Goal: Information Seeking & Learning: Learn about a topic

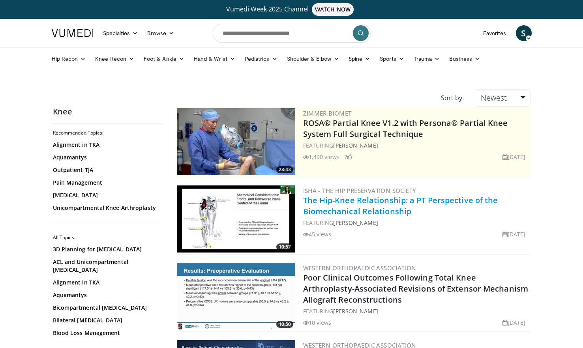
click at [401, 205] on link "The Hip-Knee Relationship: a PT Perspective of the Biomechanical Relationship" at bounding box center [400, 206] width 195 height 22
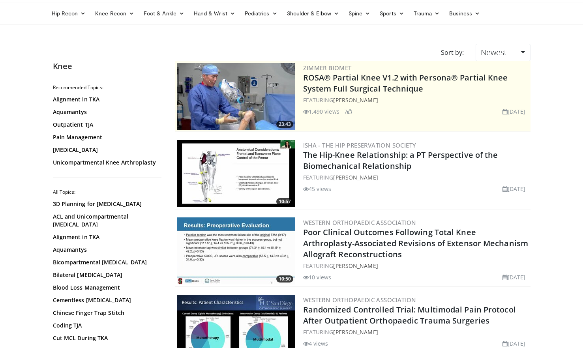
scroll to position [39, 0]
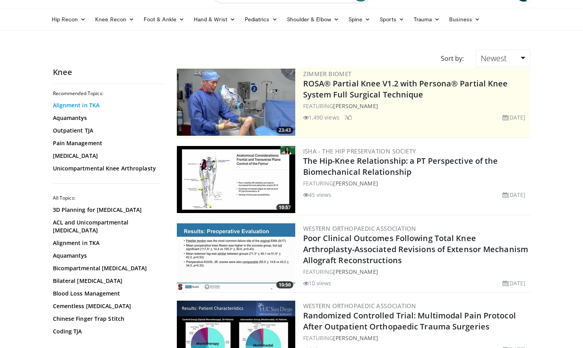
click at [94, 105] on link "Alignment in TKA" at bounding box center [106, 105] width 107 height 8
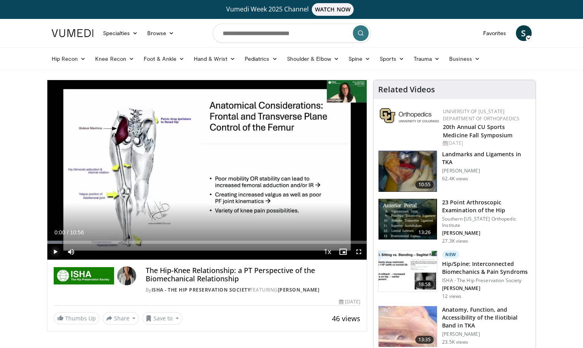
click at [54, 252] on span "Video Player" at bounding box center [55, 252] width 16 height 16
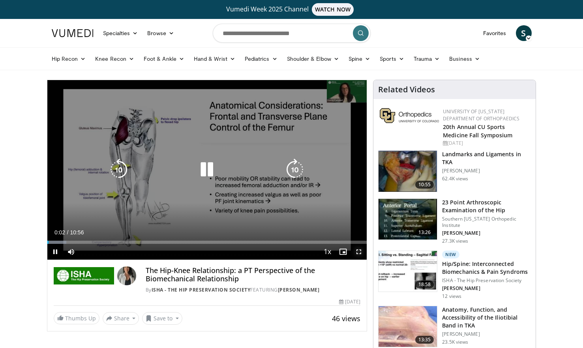
drag, startPoint x: 361, startPoint y: 251, endPoint x: 362, endPoint y: 280, distance: 29.2
click at [361, 251] on span "Video Player" at bounding box center [359, 252] width 16 height 16
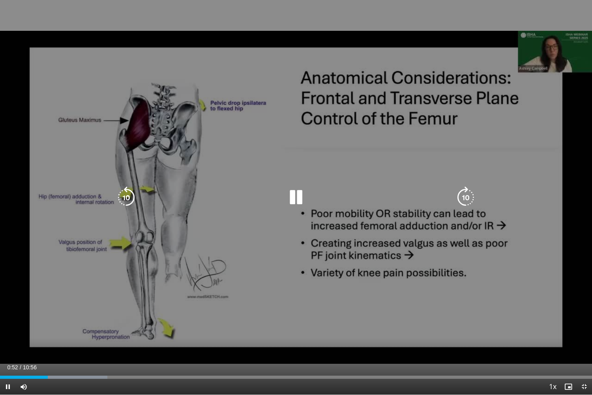
click at [276, 296] on div "10 seconds Tap to unmute" at bounding box center [296, 197] width 592 height 394
click at [333, 288] on div "10 seconds Tap to unmute" at bounding box center [296, 197] width 592 height 394
click at [326, 213] on div "10 seconds Tap to unmute" at bounding box center [296, 197] width 592 height 394
click at [390, 279] on div "10 seconds Tap to unmute" at bounding box center [296, 197] width 592 height 394
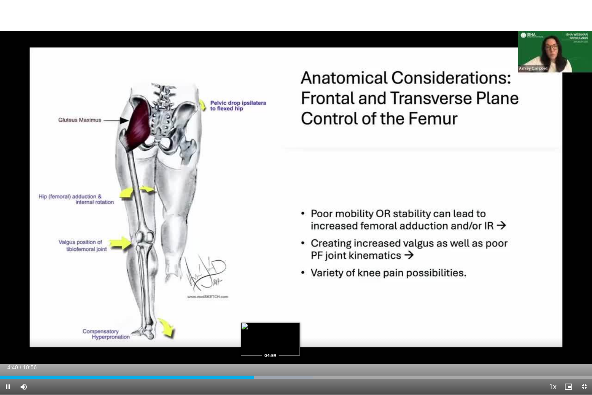
click at [271, 348] on div "Progress Bar" at bounding box center [270, 376] width 86 height 3
click at [285, 348] on div "Progress Bar" at bounding box center [288, 376] width 86 height 3
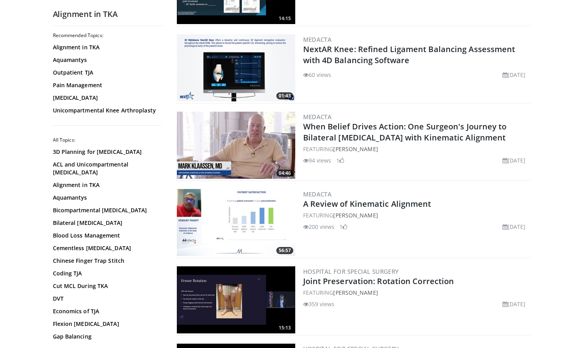
scroll to position [513, 0]
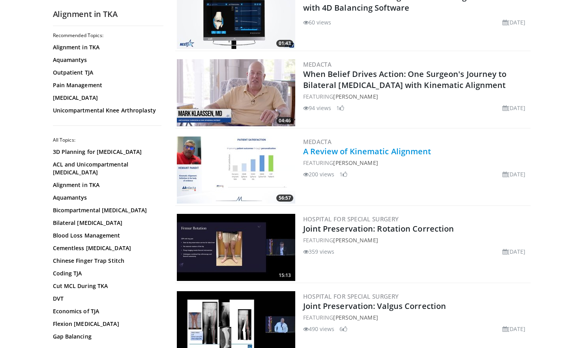
click at [418, 150] on link "A Review of Kinematic Alignment" at bounding box center [367, 151] width 128 height 11
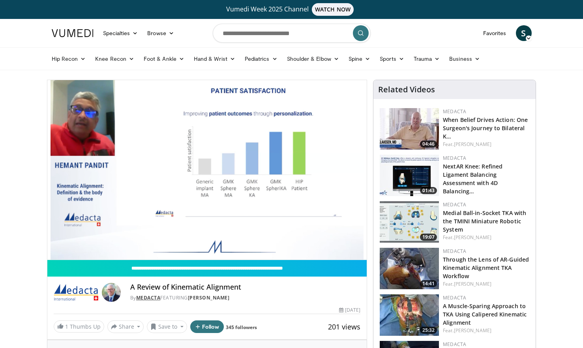
click at [154, 296] on link "Medacta" at bounding box center [148, 297] width 24 height 7
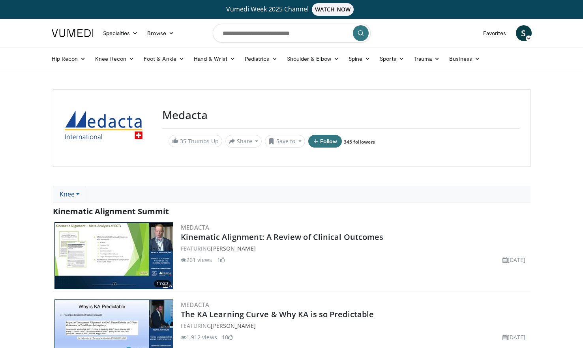
click at [77, 195] on link "Knee" at bounding box center [69, 194] width 33 height 17
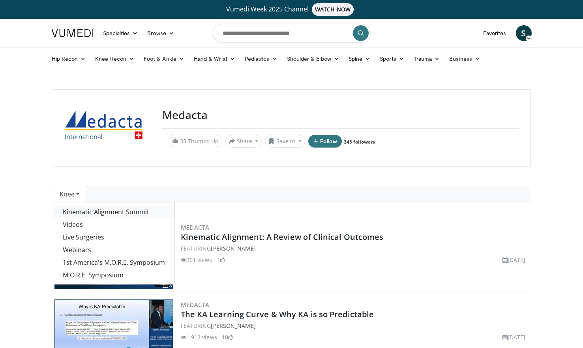
click at [105, 214] on link "Kinematic Alignment Summit" at bounding box center [113, 212] width 121 height 13
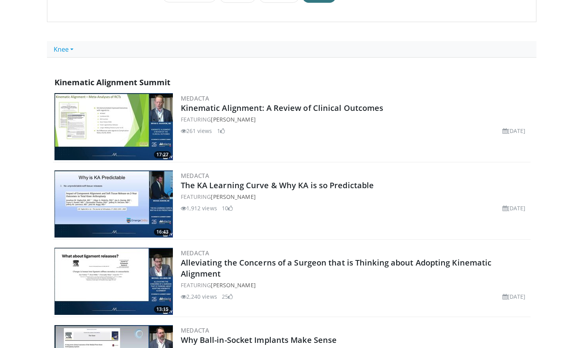
scroll to position [158, 0]
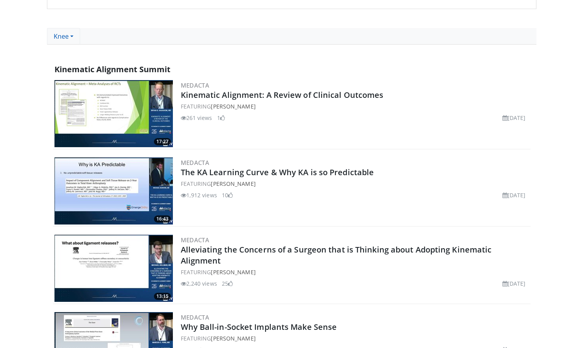
click at [67, 36] on link "Knee" at bounding box center [63, 36] width 33 height 17
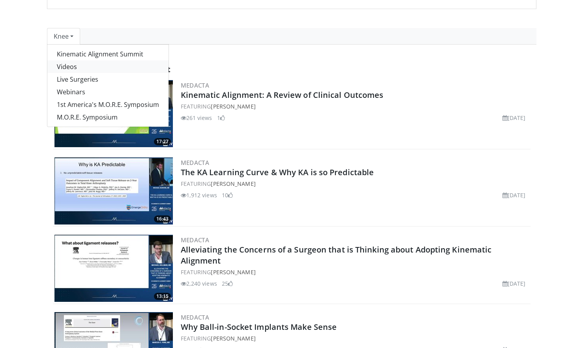
click at [69, 64] on link "Videos" at bounding box center [107, 66] width 121 height 13
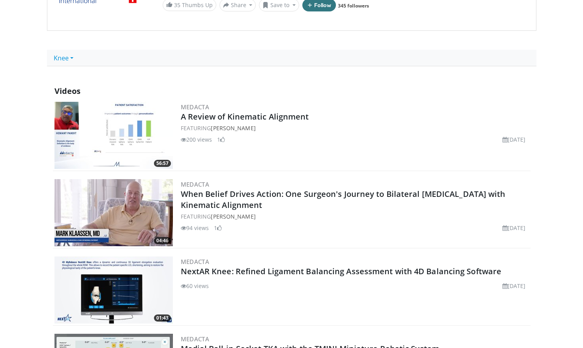
scroll to position [118, 0]
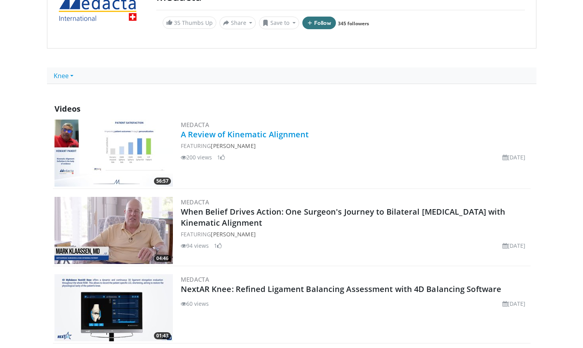
click at [266, 135] on link "A Review of Kinematic Alignment" at bounding box center [245, 134] width 128 height 11
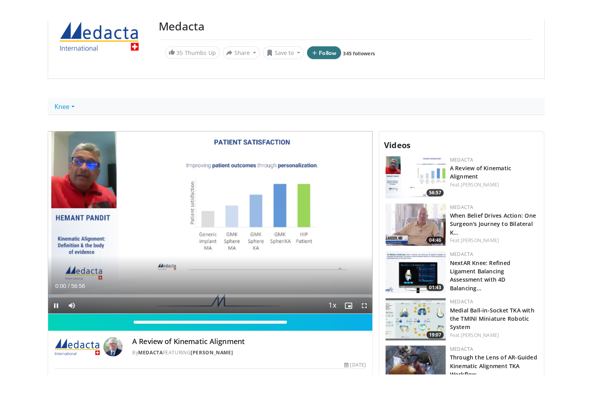
scroll to position [118, 0]
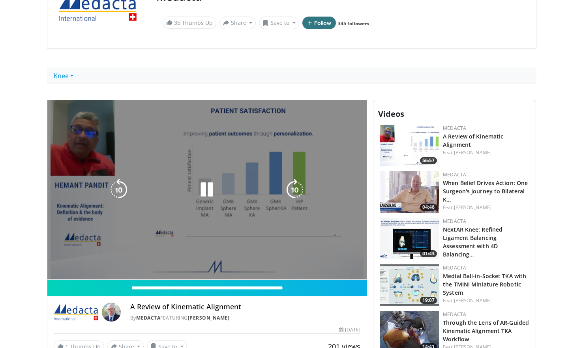
click at [361, 274] on div "10 seconds Tap to unmute" at bounding box center [207, 190] width 320 height 180
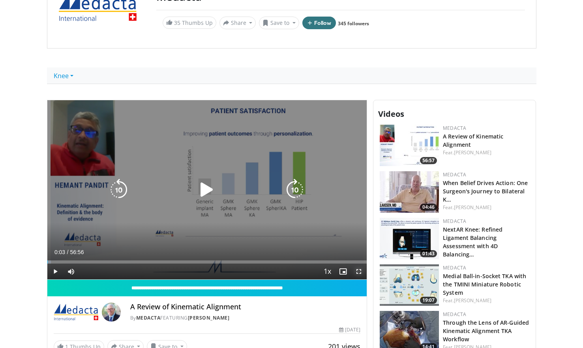
click at [361, 274] on span "Video Player" at bounding box center [359, 272] width 16 height 16
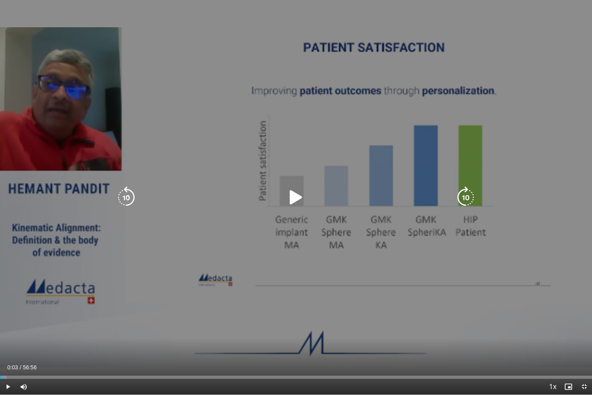
click at [309, 264] on div "10 seconds Tap to unmute" at bounding box center [296, 197] width 592 height 394
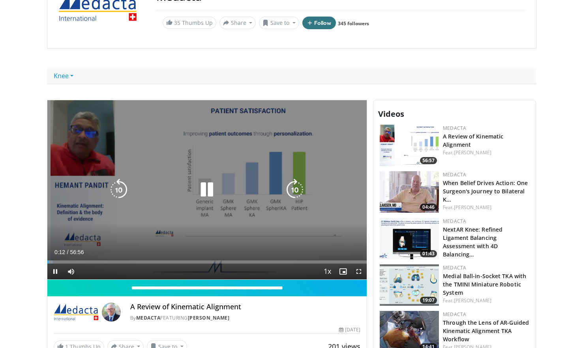
click at [264, 182] on div "Video Player" at bounding box center [207, 190] width 192 height 16
click at [252, 216] on div "10 seconds Tap to unmute" at bounding box center [207, 190] width 320 height 180
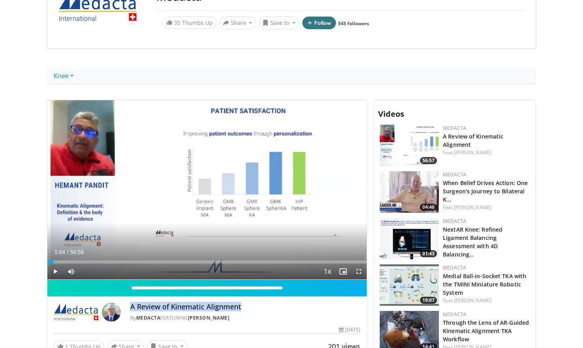
drag, startPoint x: 131, startPoint y: 308, endPoint x: 240, endPoint y: 309, distance: 108.1
click at [240, 309] on h4 "A Review of Kinematic Alignment" at bounding box center [245, 307] width 230 height 9
copy h4 "A Review of Kinematic Alignment"
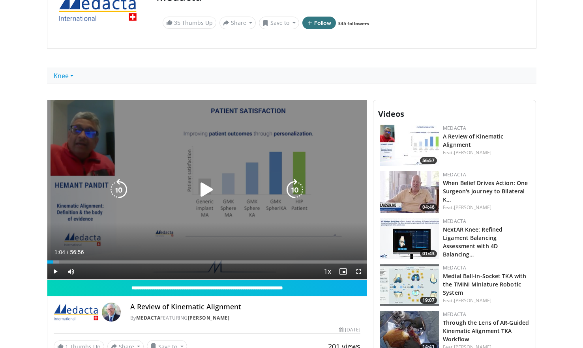
click at [206, 217] on div "10 seconds Tap to unmute" at bounding box center [207, 190] width 320 height 180
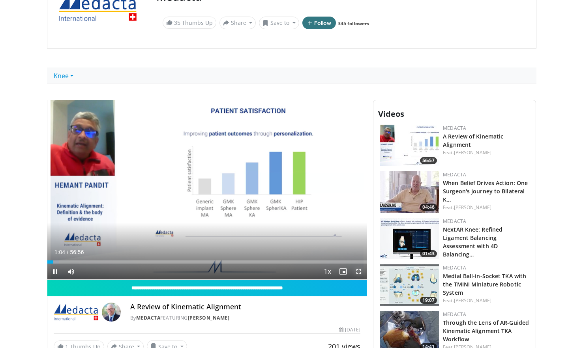
click at [362, 270] on span "Video Player" at bounding box center [359, 272] width 16 height 16
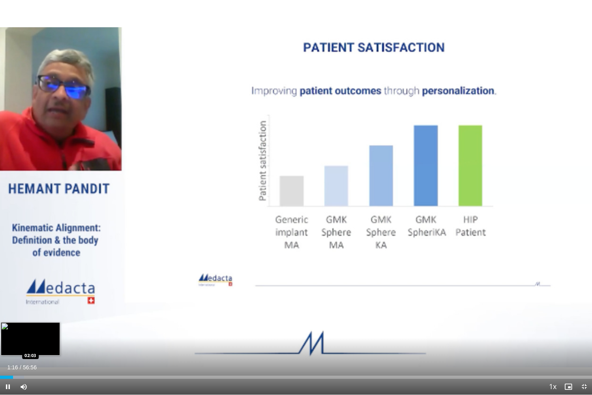
click at [21, 348] on div "Loaded : 4.06% 01:16 02:03" at bounding box center [296, 374] width 592 height 7
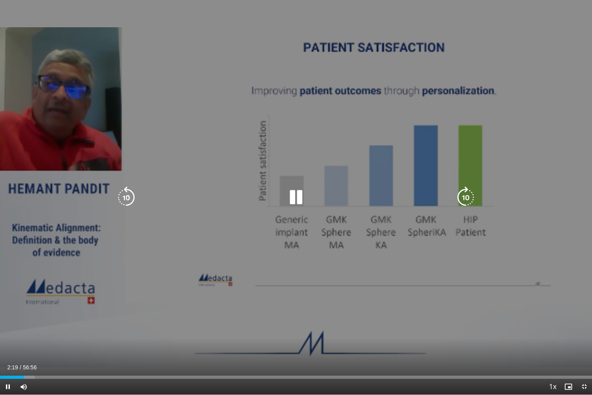
click at [20, 348] on div "Loaded : 5.85% 02:19 01:56" at bounding box center [296, 374] width 592 height 7
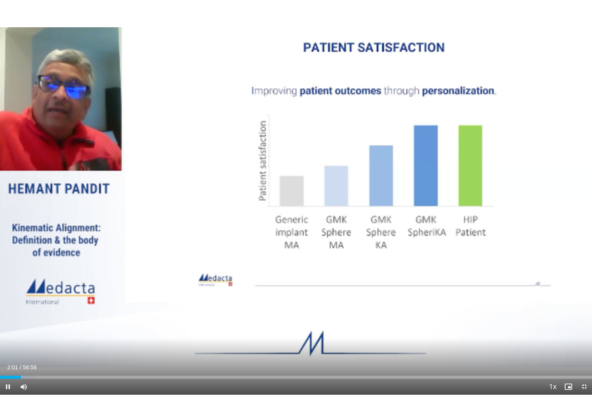
click at [266, 307] on div "10 seconds Tap to unmute" at bounding box center [296, 197] width 592 height 394
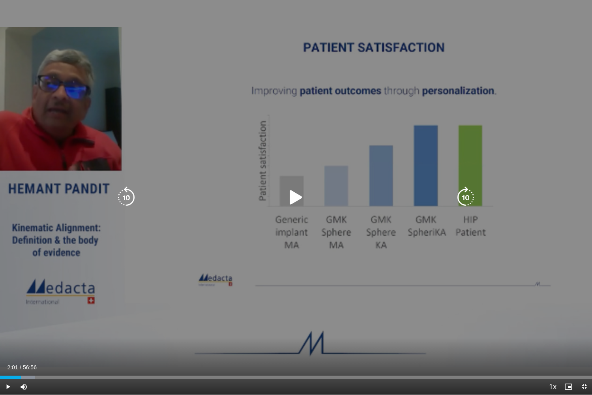
click at [252, 266] on div "10 seconds Tap to unmute" at bounding box center [296, 197] width 592 height 394
click at [409, 252] on div "10 seconds Tap to unmute" at bounding box center [296, 197] width 592 height 394
click at [308, 216] on div "10 seconds Tap to unmute" at bounding box center [296, 197] width 592 height 394
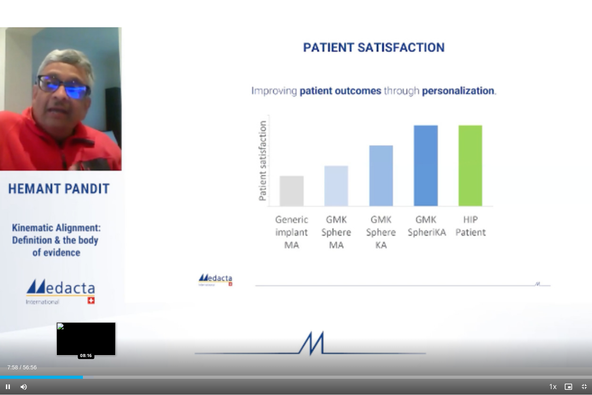
click at [86, 348] on div "Loaded : 15.80% 07:59 08:16" at bounding box center [296, 376] width 592 height 3
click at [87, 348] on div "Progress Bar" at bounding box center [87, 376] width 13 height 3
click at [90, 348] on div "Progress Bar" at bounding box center [89, 376] width 14 height 3
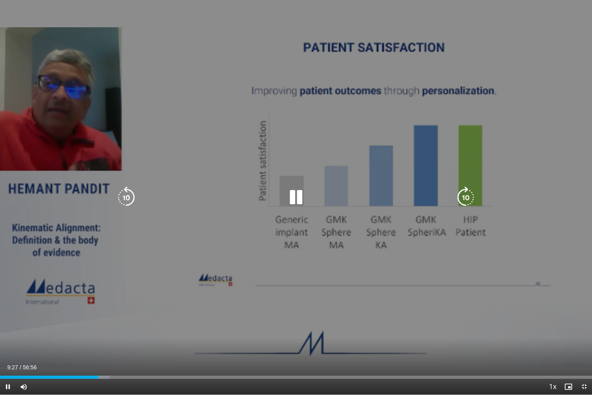
click at [360, 338] on div "10 seconds Tap to unmute" at bounding box center [296, 197] width 592 height 394
click at [315, 309] on div "10 seconds Tap to unmute" at bounding box center [296, 197] width 592 height 394
click at [369, 273] on div "10 seconds Tap to unmute" at bounding box center [296, 197] width 592 height 394
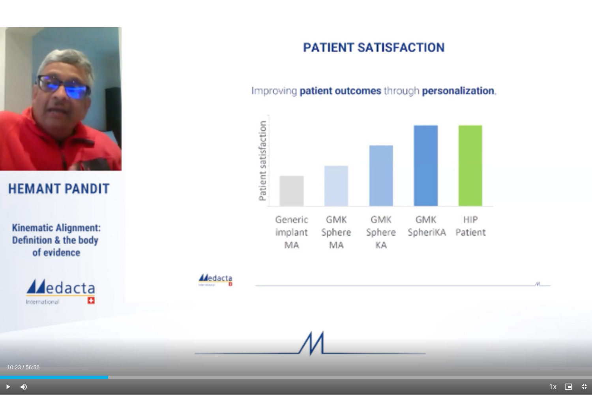
click at [369, 273] on div "10 seconds Tap to unmute" at bounding box center [296, 197] width 592 height 394
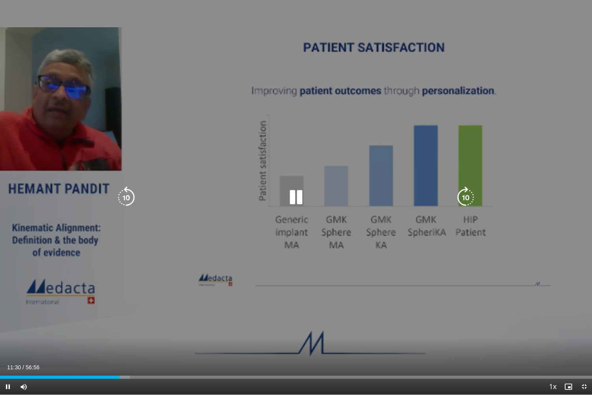
click at [358, 316] on div "10 seconds Tap to unmute" at bounding box center [296, 197] width 592 height 394
click at [298, 201] on icon "Video Player" at bounding box center [296, 197] width 22 height 22
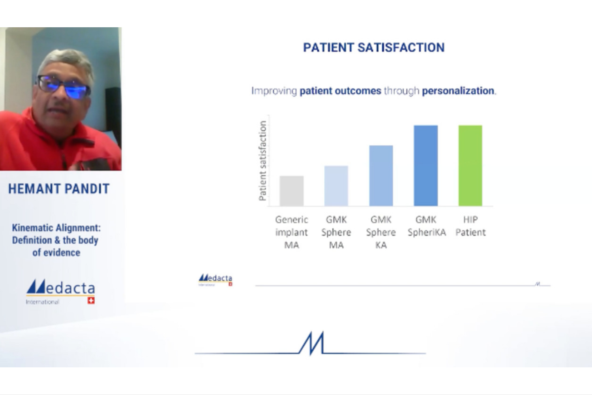
click at [328, 305] on div "10 seconds Tap to unmute" at bounding box center [296, 197] width 592 height 394
